Goal: Information Seeking & Learning: Find specific fact

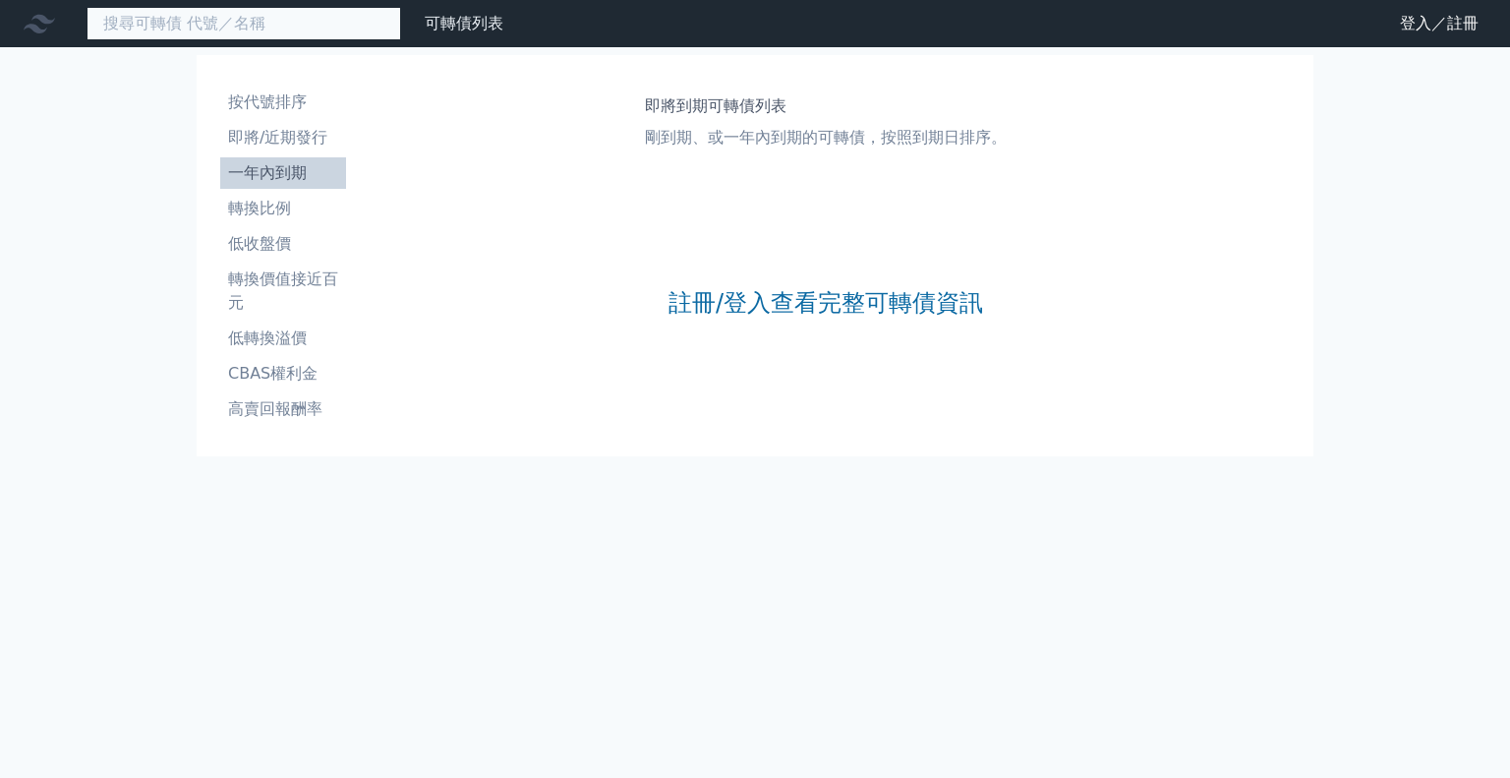
click at [248, 27] on input at bounding box center [244, 23] width 315 height 33
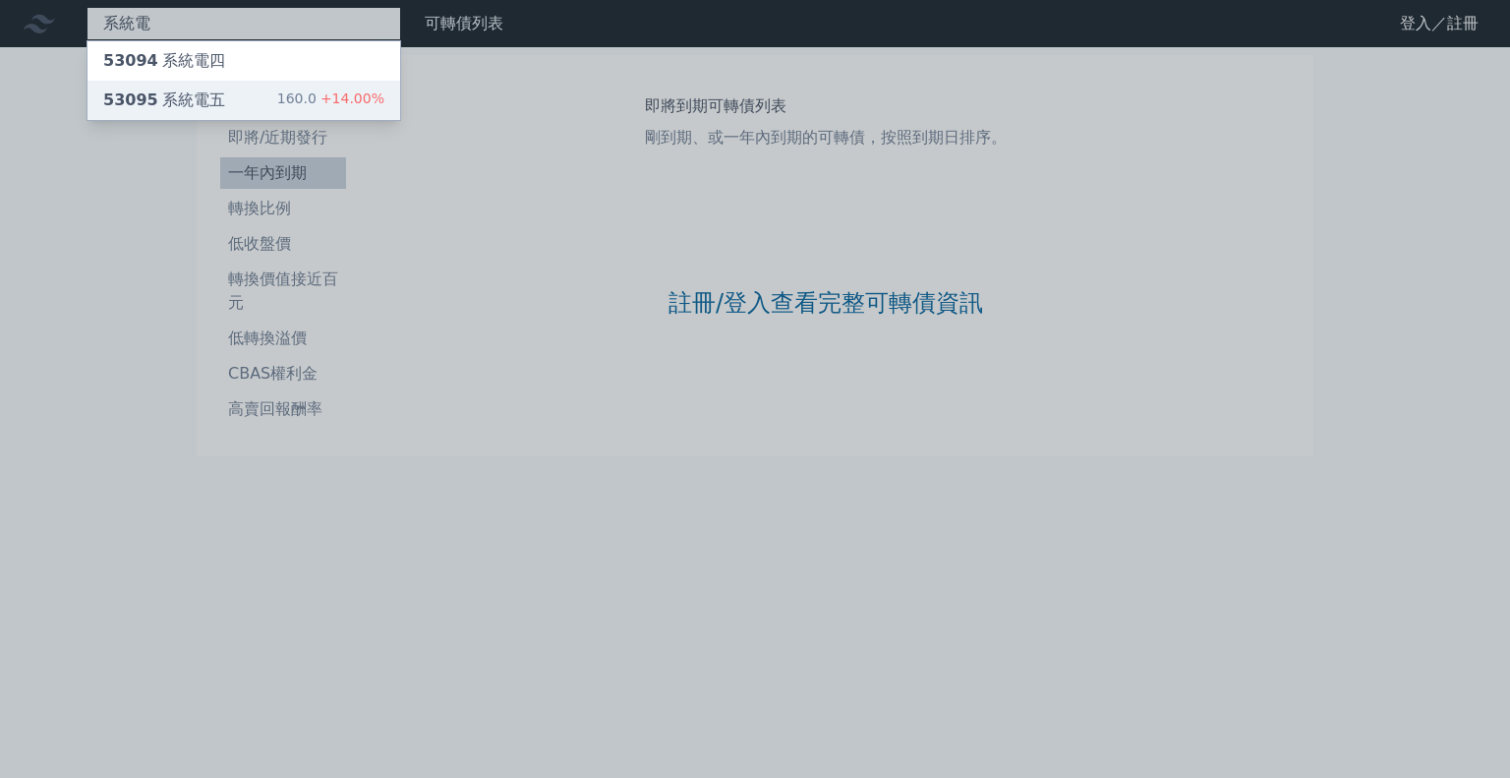
type input "系統電"
click at [250, 97] on div "53095 系統電五 160.0 +14.00%" at bounding box center [244, 100] width 313 height 39
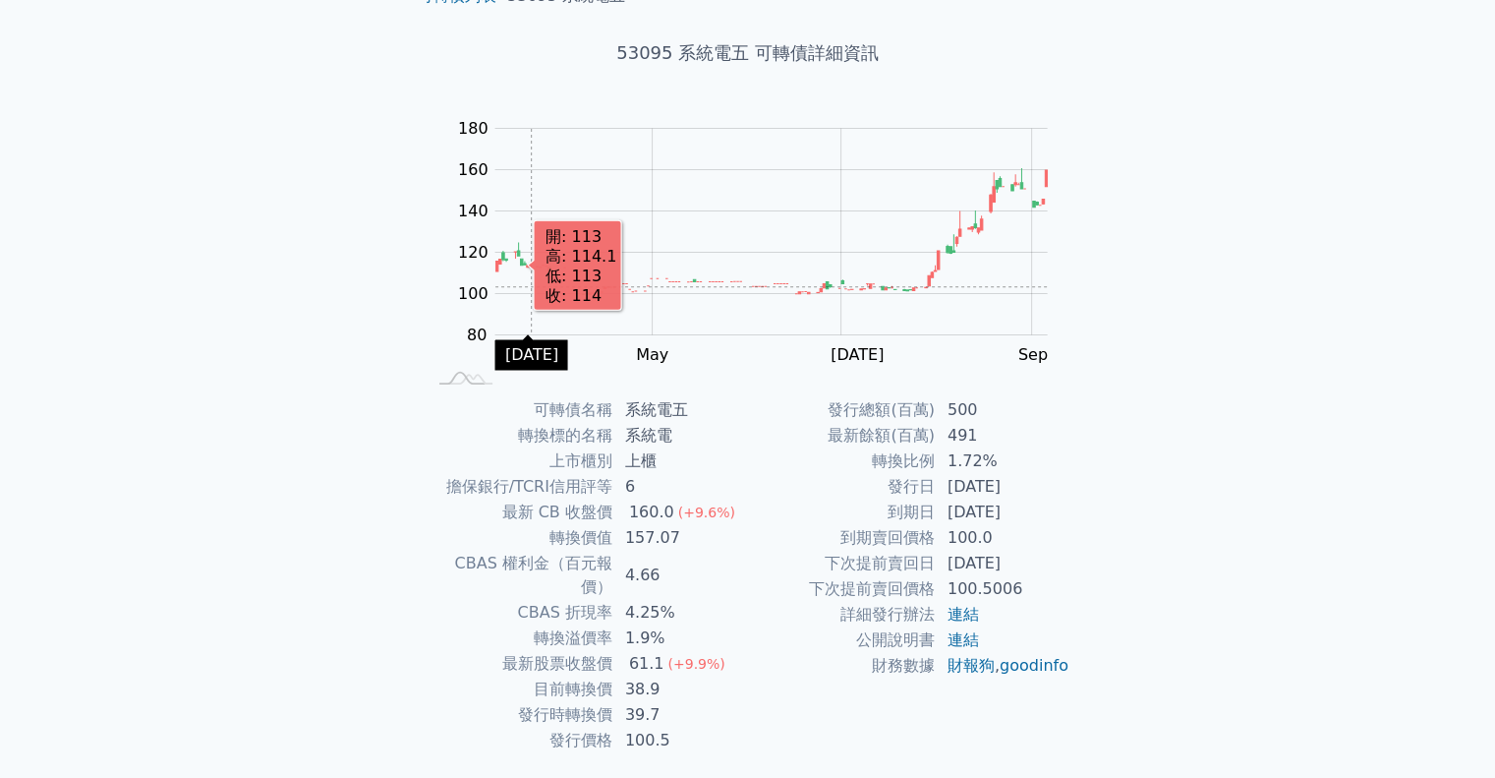
scroll to position [133, 0]
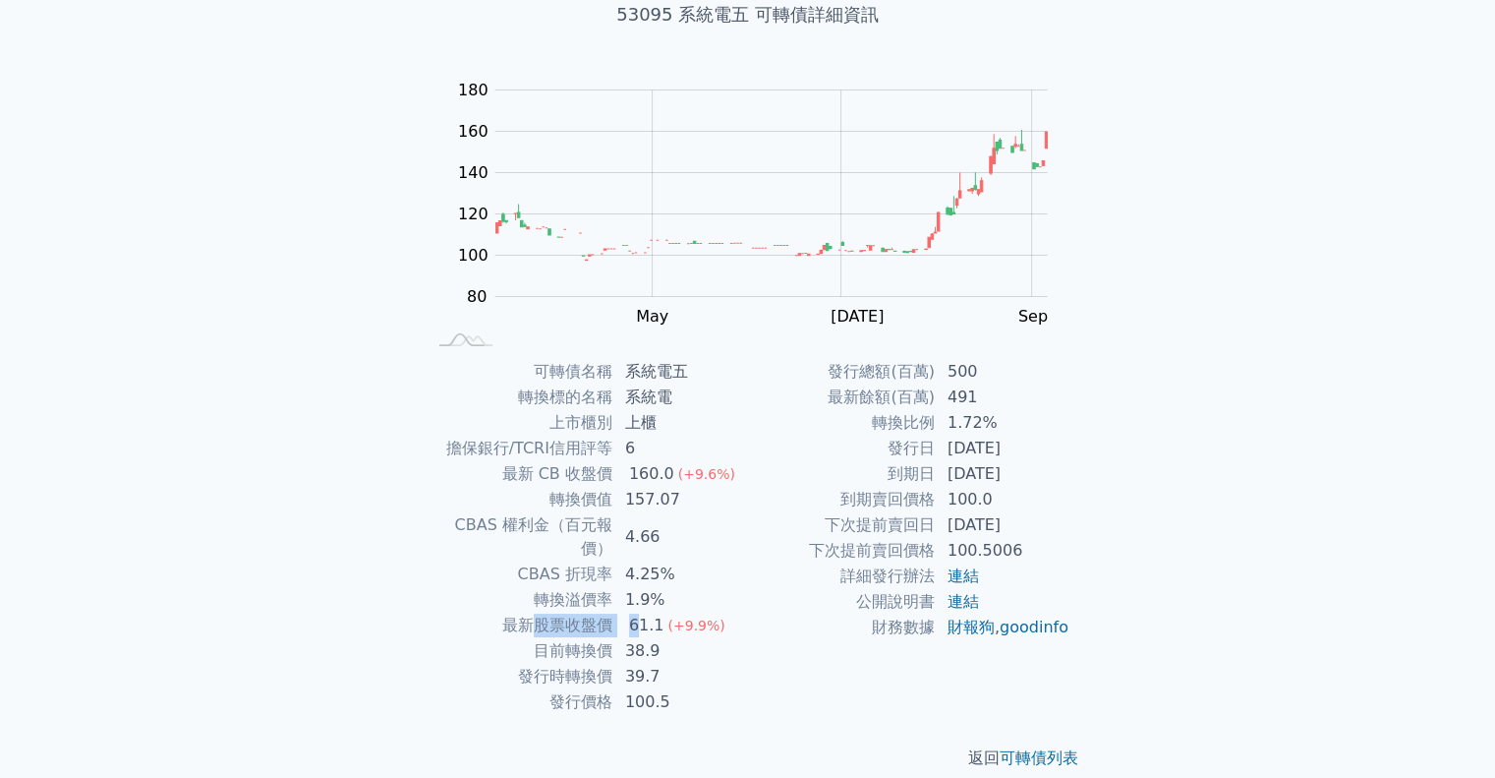
drag, startPoint x: 532, startPoint y: 605, endPoint x: 634, endPoint y: 601, distance: 102.3
click at [634, 613] on tr "最新股票收盤價 61.1 (+9.9%)" at bounding box center [587, 626] width 322 height 26
drag, startPoint x: 572, startPoint y: 628, endPoint x: 633, endPoint y: 624, distance: 61.1
click at [633, 638] on tr "目前轉換價 38.9" at bounding box center [587, 651] width 322 height 26
